Goal: Navigation & Orientation: Find specific page/section

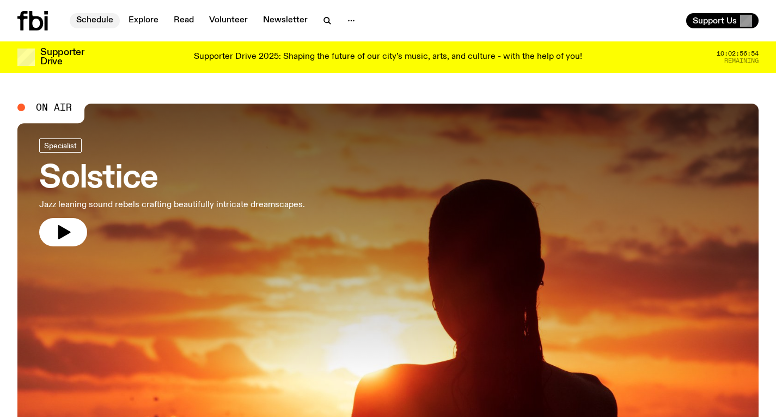
click at [93, 27] on link "Schedule" at bounding box center [95, 20] width 50 height 15
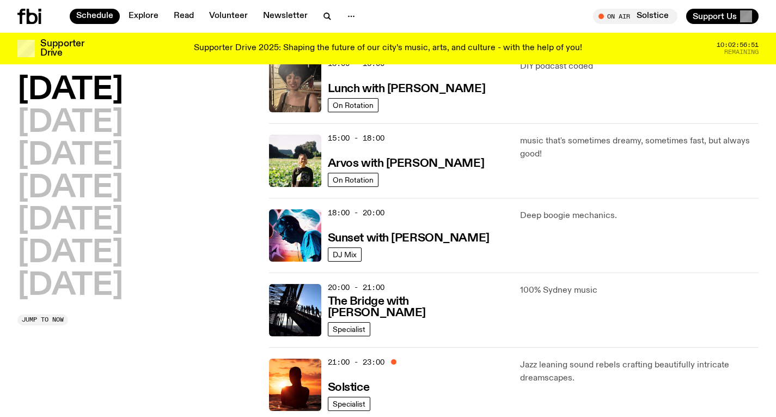
scroll to position [375, 0]
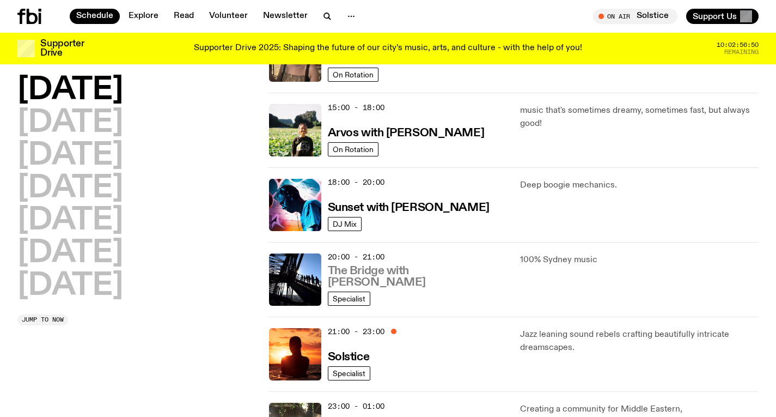
click at [404, 284] on h3 "The Bridge with [PERSON_NAME]" at bounding box center [418, 276] width 180 height 23
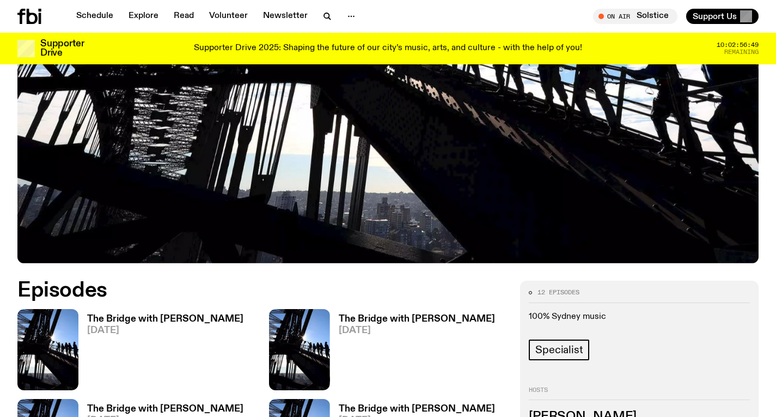
scroll to position [380, 0]
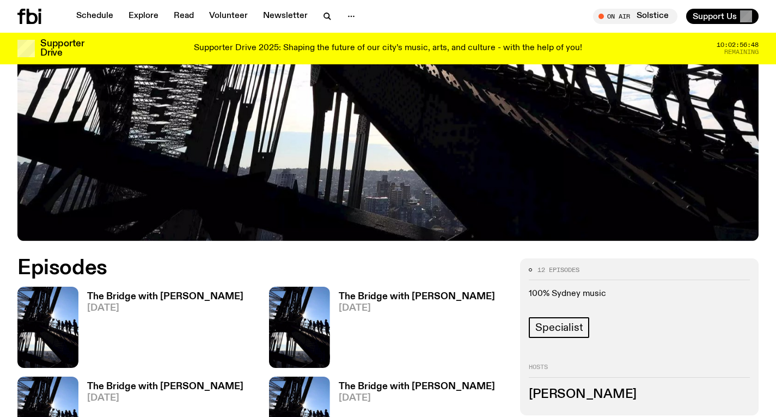
click at [212, 292] on h3 "The Bridge with [PERSON_NAME]" at bounding box center [165, 296] width 156 height 9
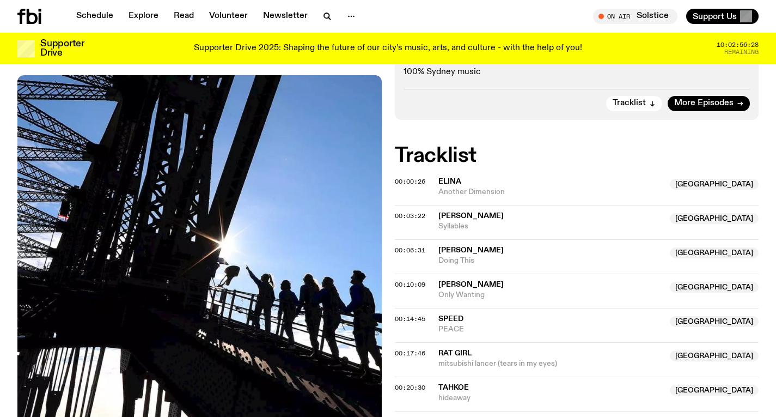
scroll to position [248, 0]
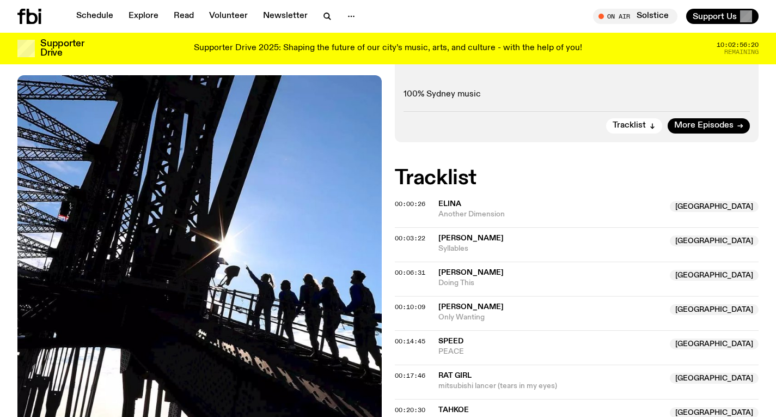
click at [511, 2] on div "Schedule Explore Read Volunteer Newsletter On Air Solstice Tune in live On Air …" at bounding box center [388, 16] width 776 height 33
